Goal: Task Accomplishment & Management: Manage account settings

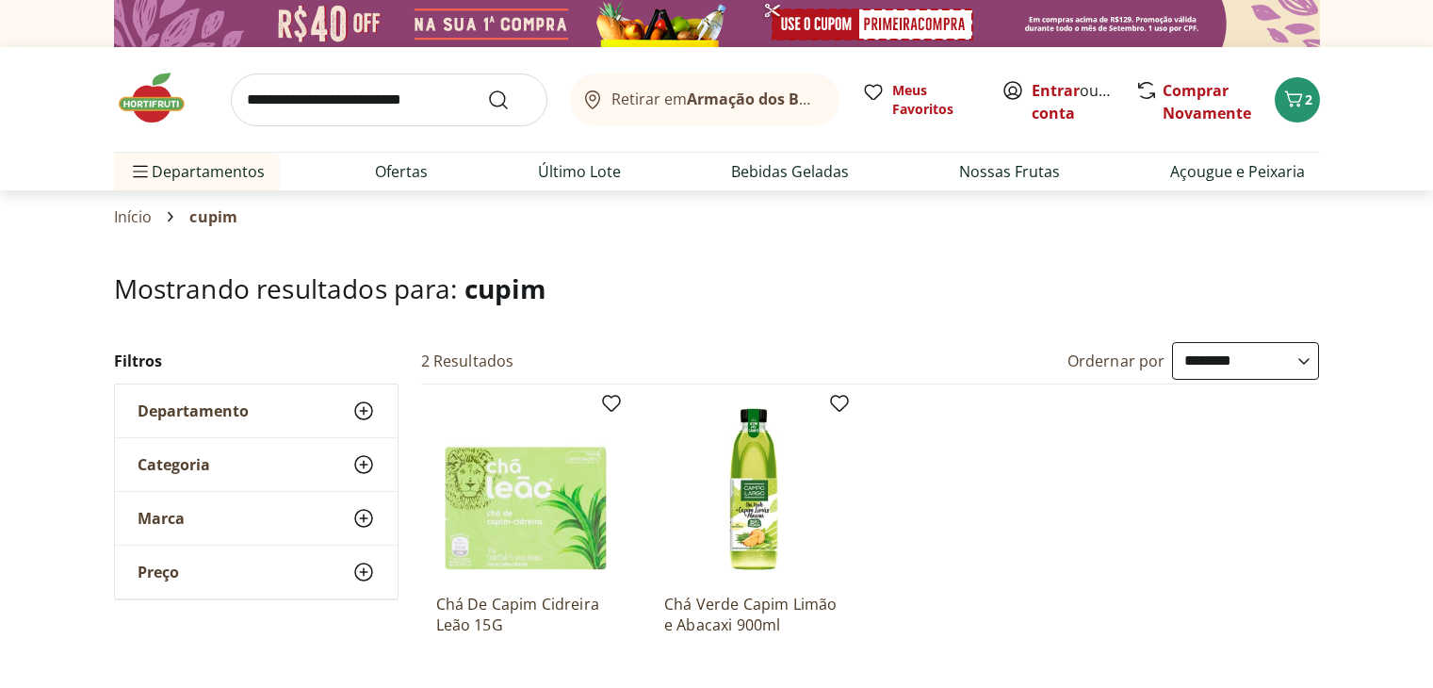
select select "**********"
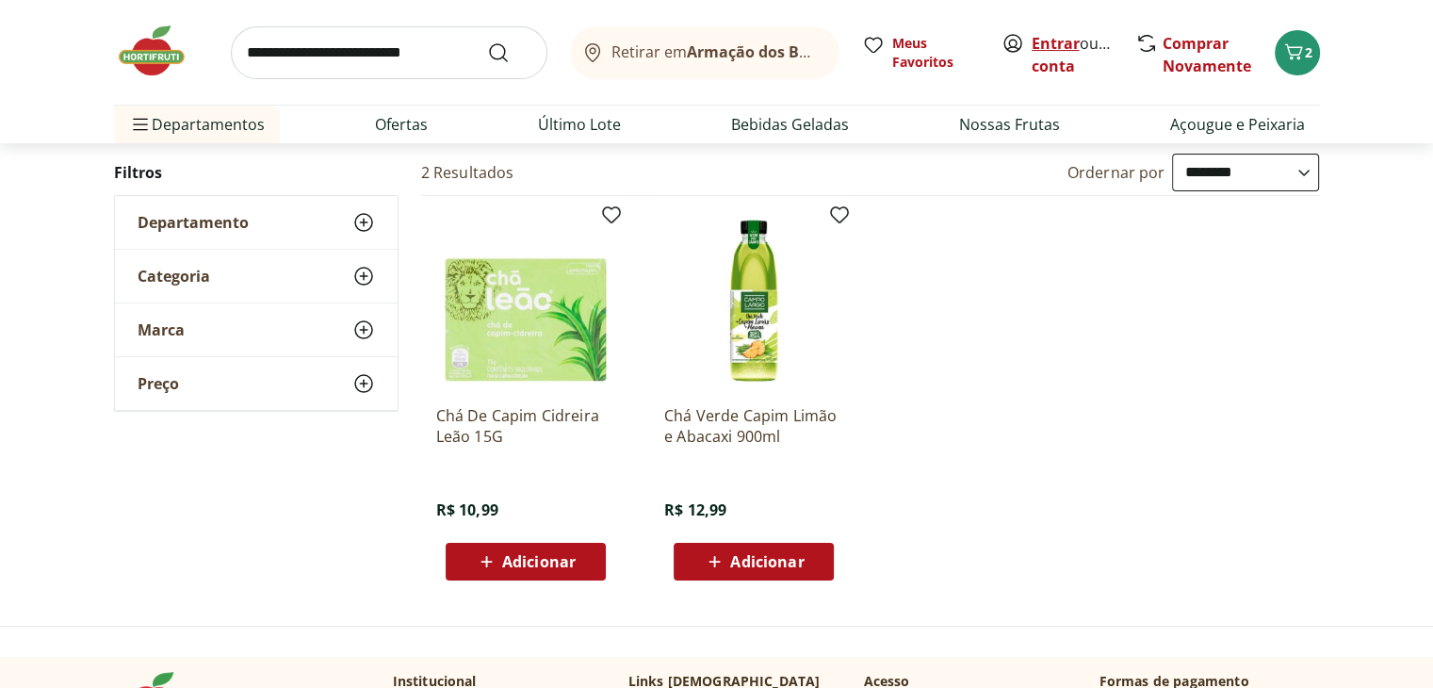
click at [1051, 39] on link "Entrar" at bounding box center [1056, 43] width 48 height 21
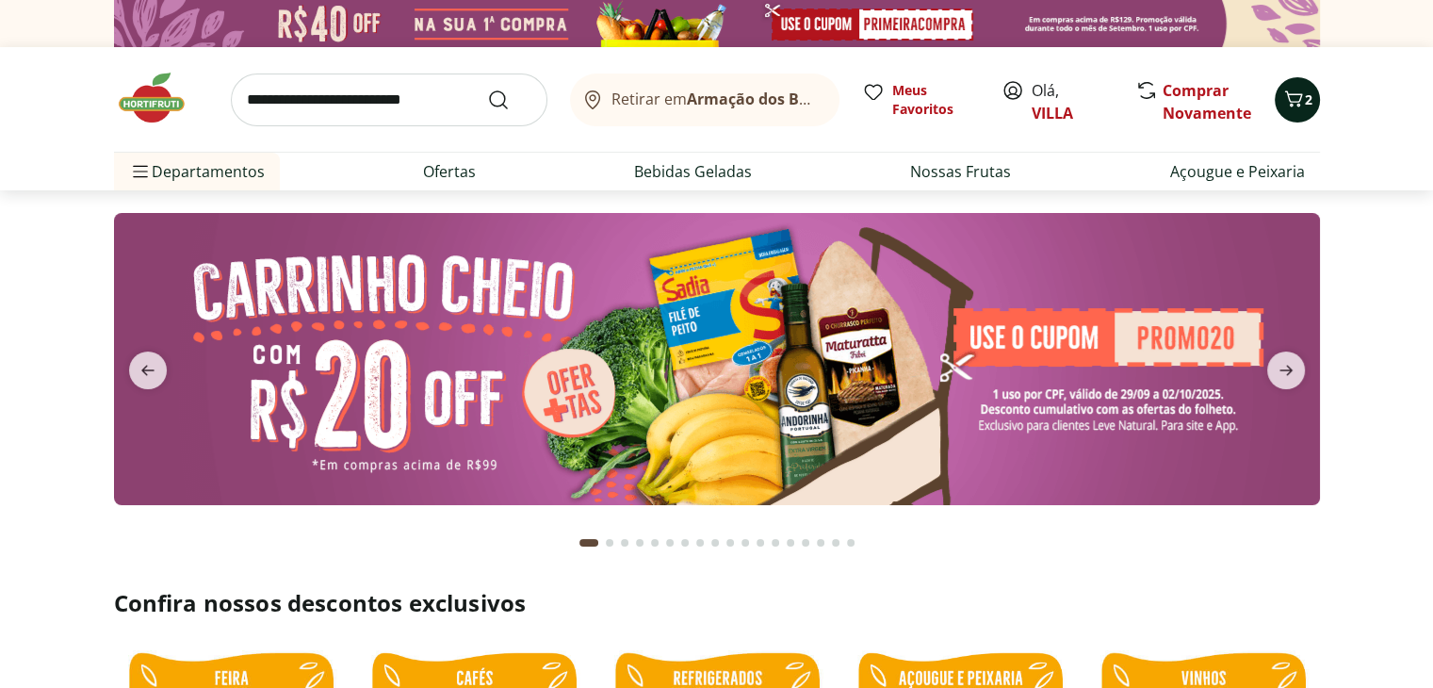
click at [1317, 84] on div "Retirar em Armação dos Búzios/RJ Meus Favoritos Olá, VILLA Comprar Novamente 2" at bounding box center [717, 99] width 1206 height 105
click at [1297, 94] on icon "Carrinho" at bounding box center [1293, 98] width 18 height 16
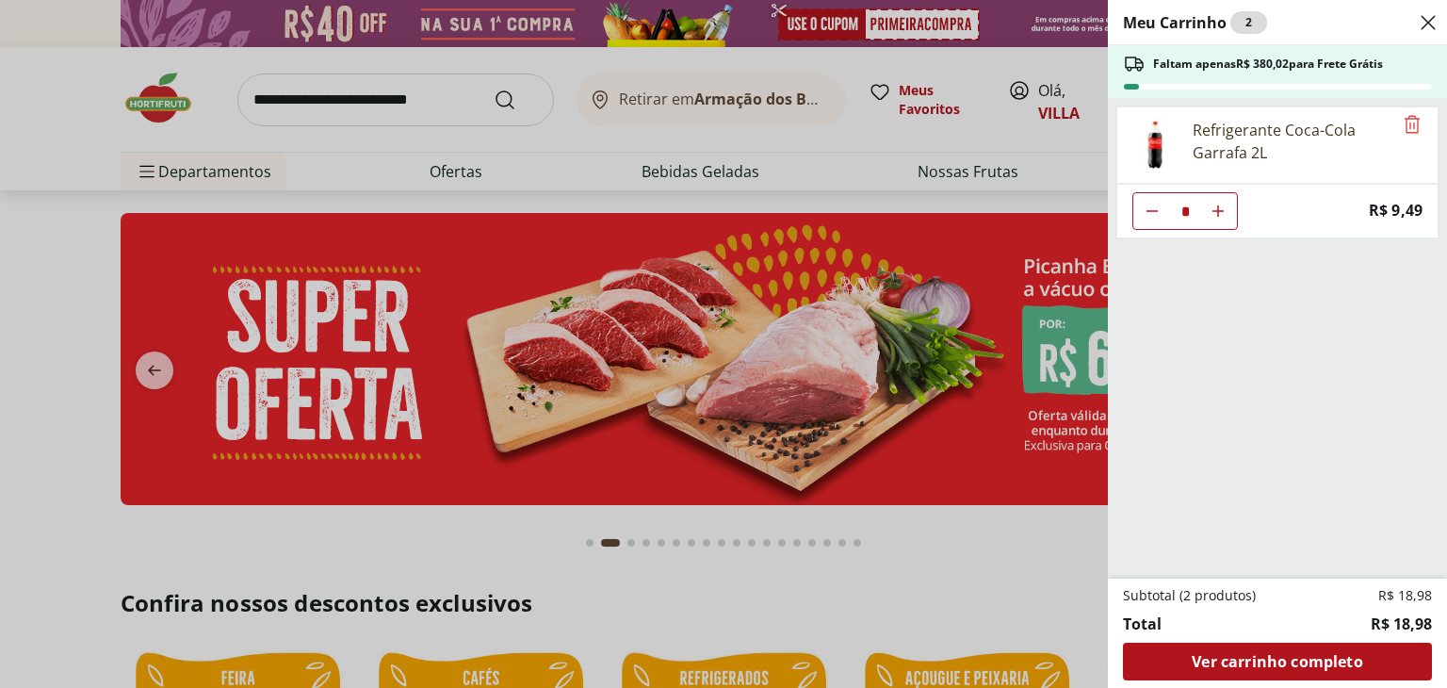
drag, startPoint x: 904, startPoint y: 256, endPoint x: 1048, endPoint y: 174, distance: 165.0
click at [904, 257] on div "Meu Carrinho 2 Faltam apenas R$ 380,02 para Frete Grátis Refrigerante Coca-Cola…" at bounding box center [723, 344] width 1447 height 688
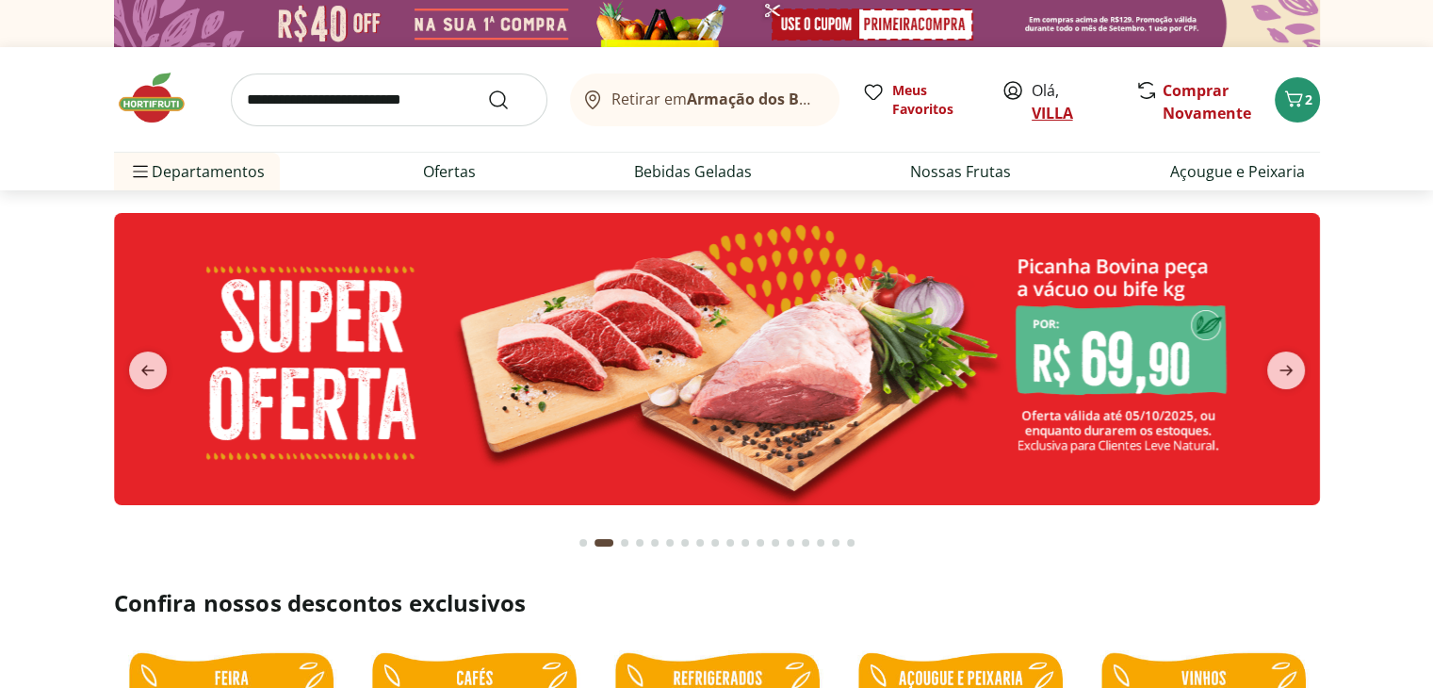
drag, startPoint x: 1041, startPoint y: 91, endPoint x: 1046, endPoint y: 109, distance: 18.5
click at [1042, 91] on span "Olá, VILLA" at bounding box center [1074, 101] width 84 height 45
click at [1048, 114] on link "VILLA" at bounding box center [1052, 113] width 41 height 21
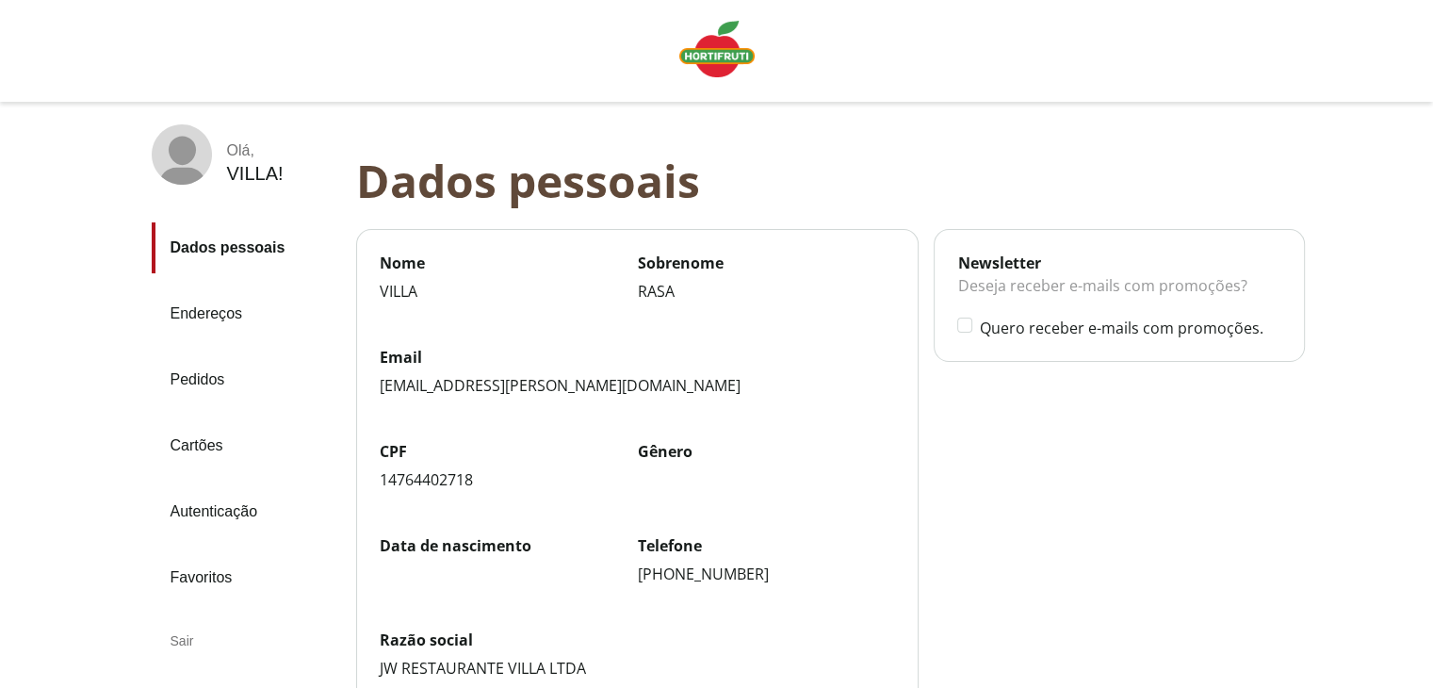
drag, startPoint x: 215, startPoint y: 385, endPoint x: 394, endPoint y: 400, distance: 179.6
click at [215, 386] on link "Pedidos" at bounding box center [246, 379] width 189 height 51
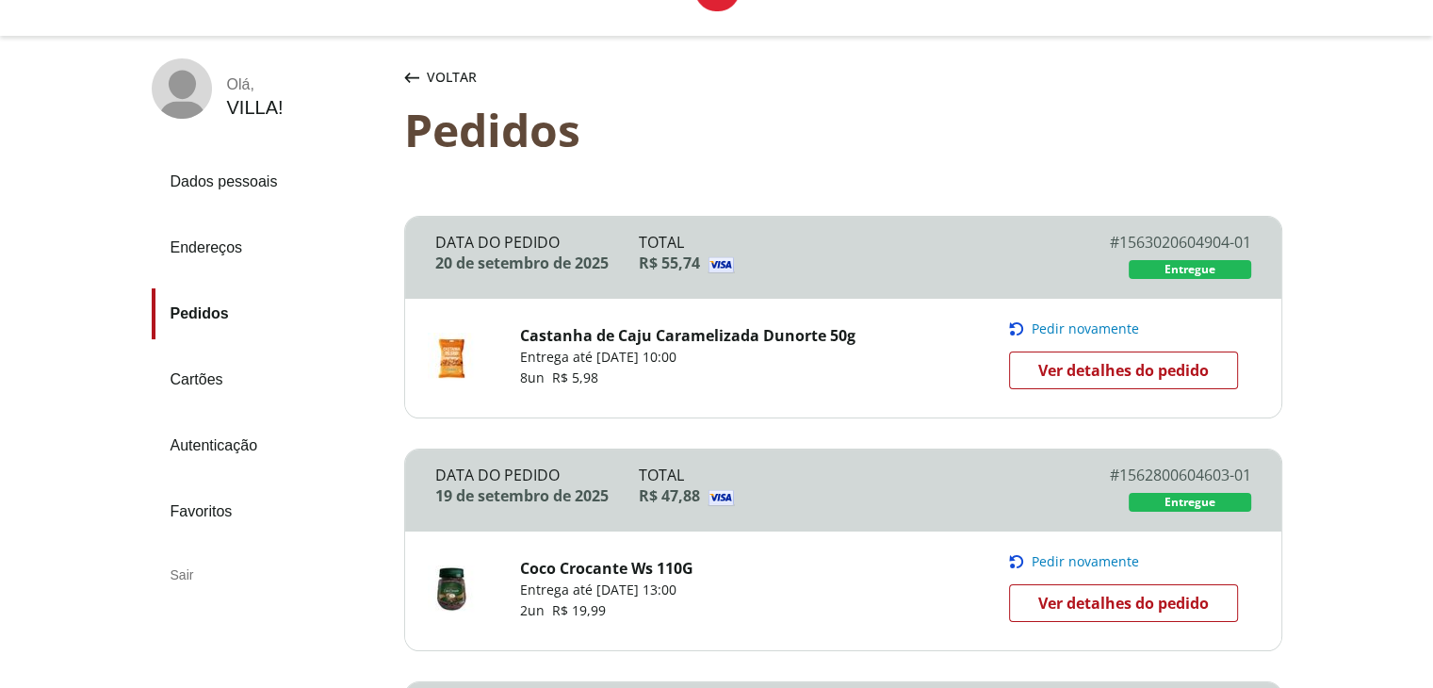
scroll to position [94, 0]
